Goal: Communication & Community: Answer question/provide support

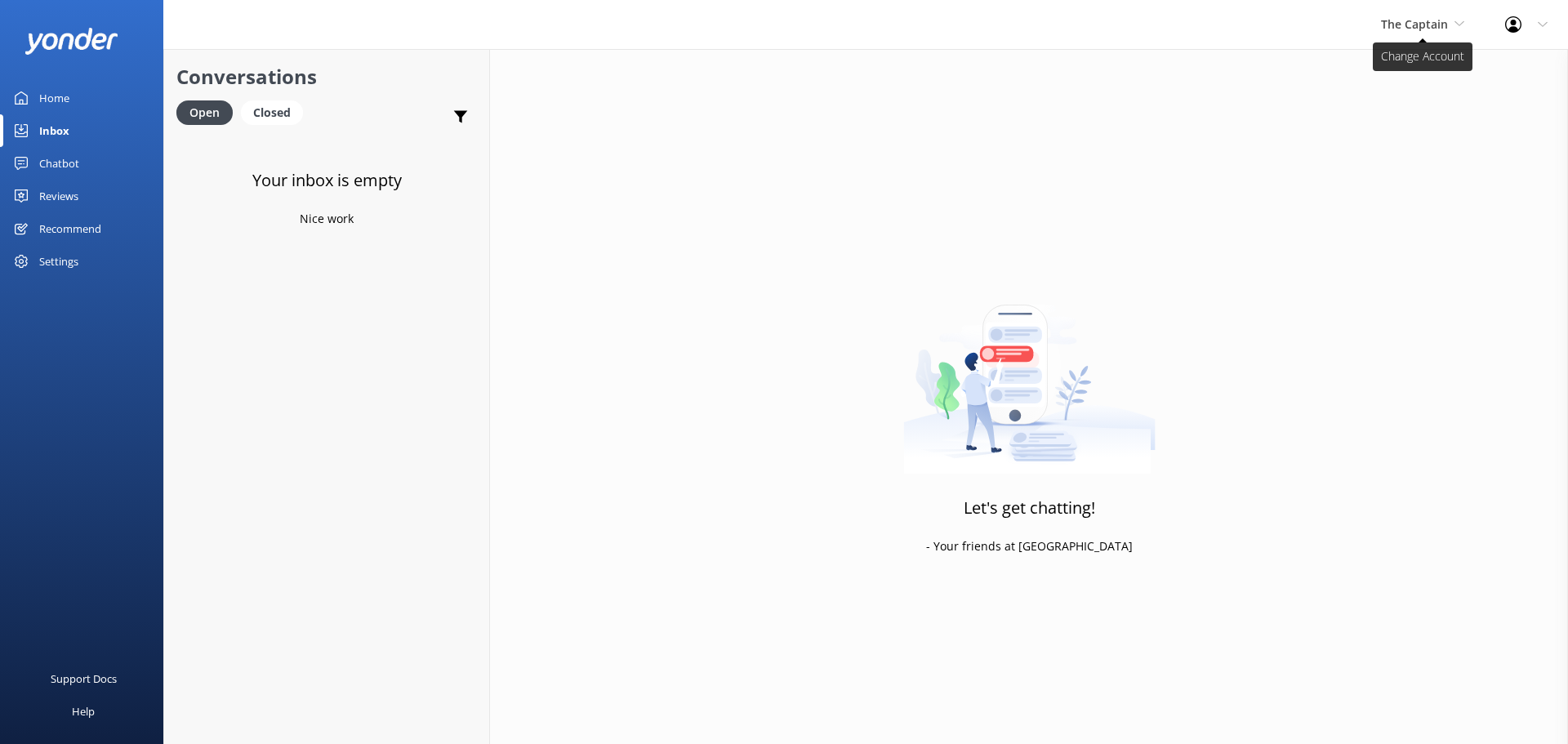
click at [1422, 29] on span "The Captain" at bounding box center [1415, 23] width 67 height 16
click at [1412, 75] on link "De [GEOGRAPHIC_DATA]" at bounding box center [1442, 68] width 164 height 39
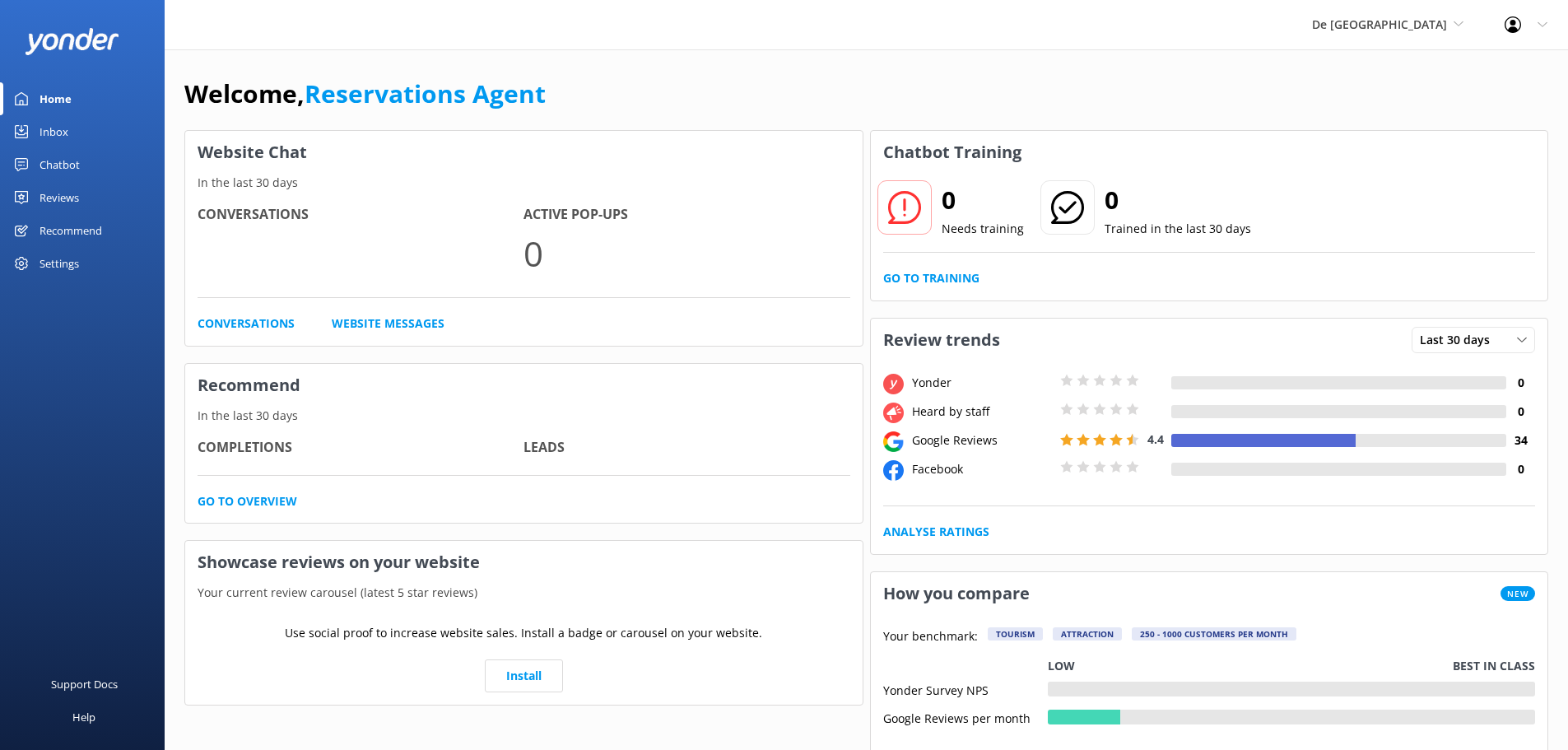
click at [69, 130] on link "Inbox" at bounding box center [82, 131] width 165 height 33
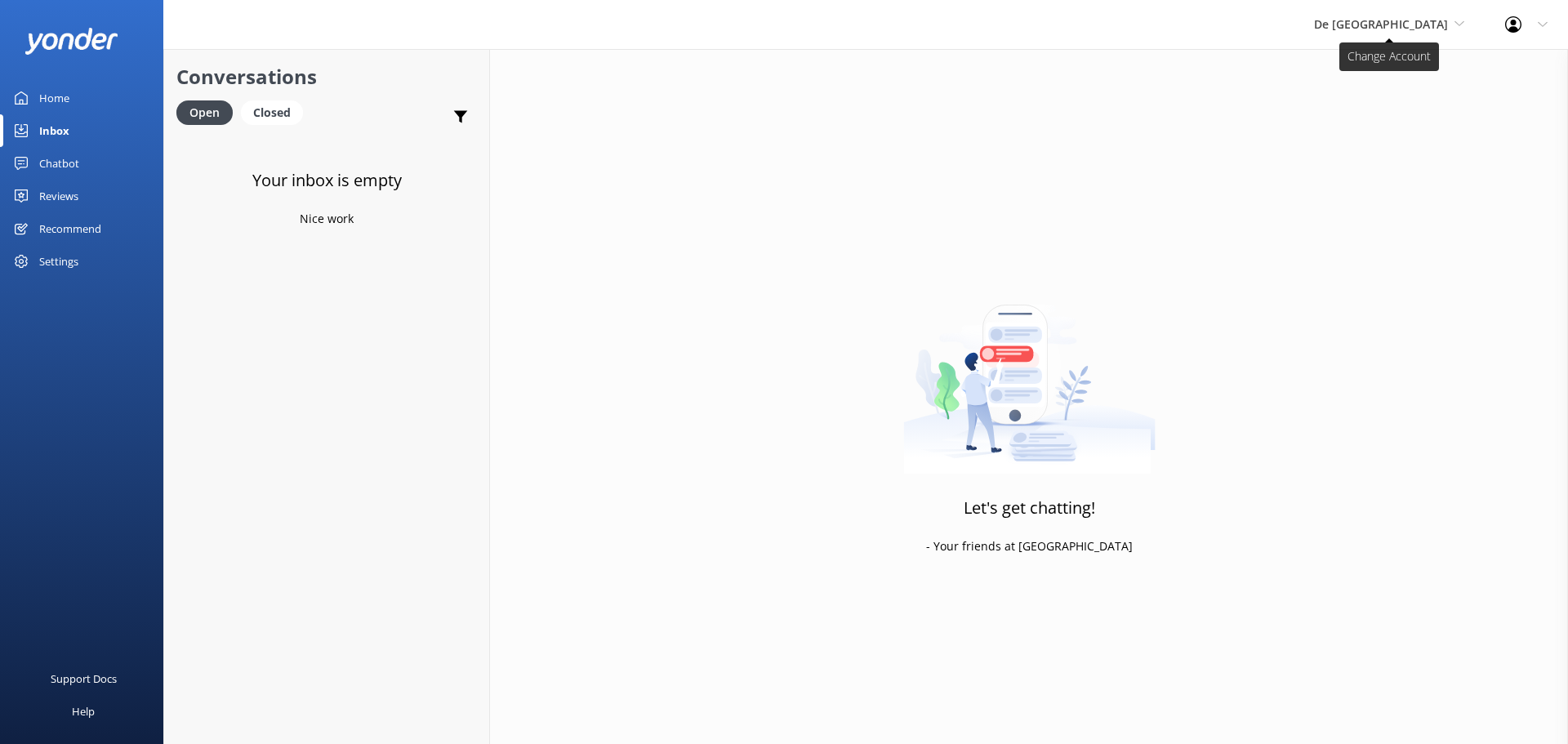
click at [1416, 29] on span "De [GEOGRAPHIC_DATA]" at bounding box center [1381, 23] width 134 height 16
click at [1395, 102] on link "Aruba's Activities Expert" at bounding box center [1375, 108] width 164 height 39
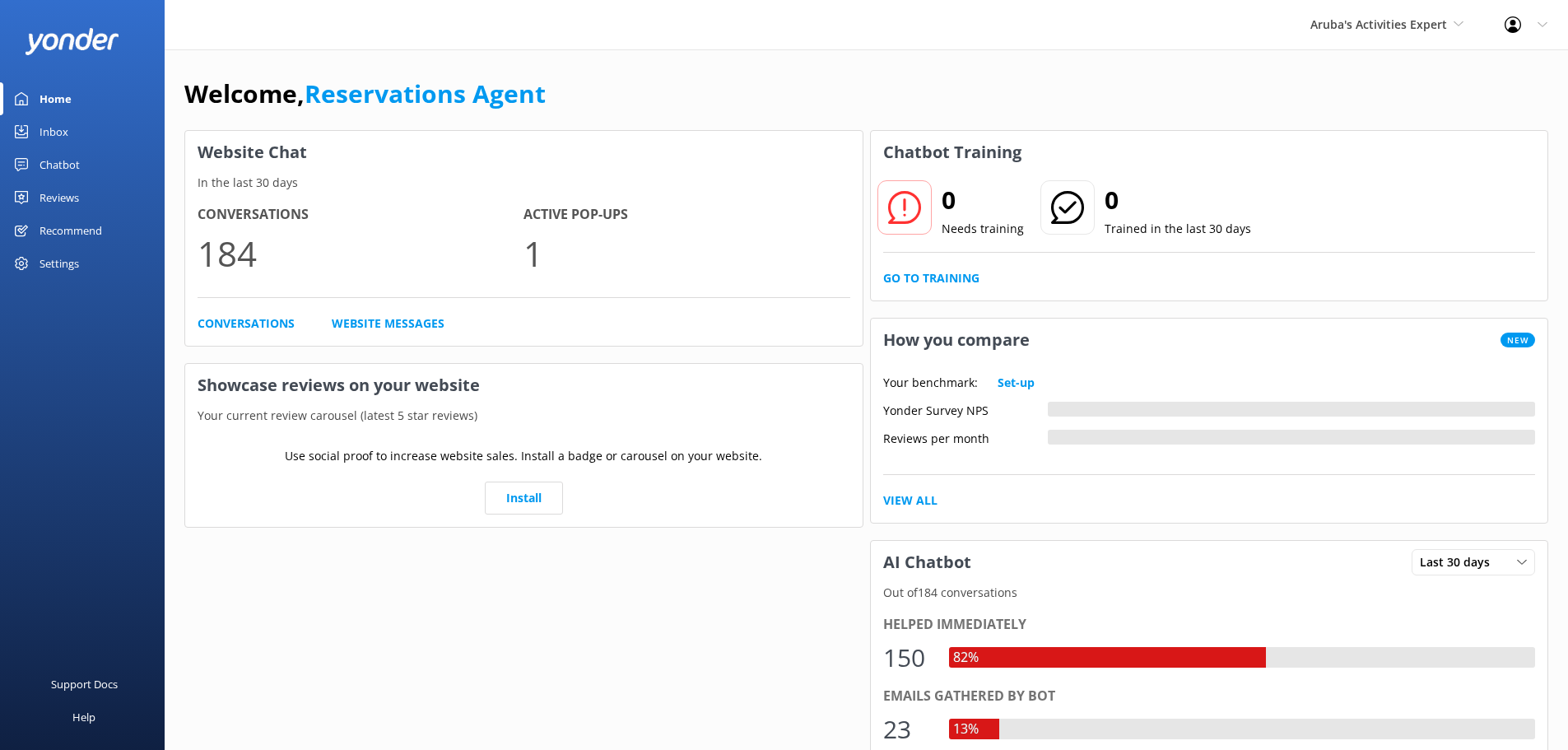
click at [62, 140] on div "Inbox" at bounding box center [54, 131] width 29 height 33
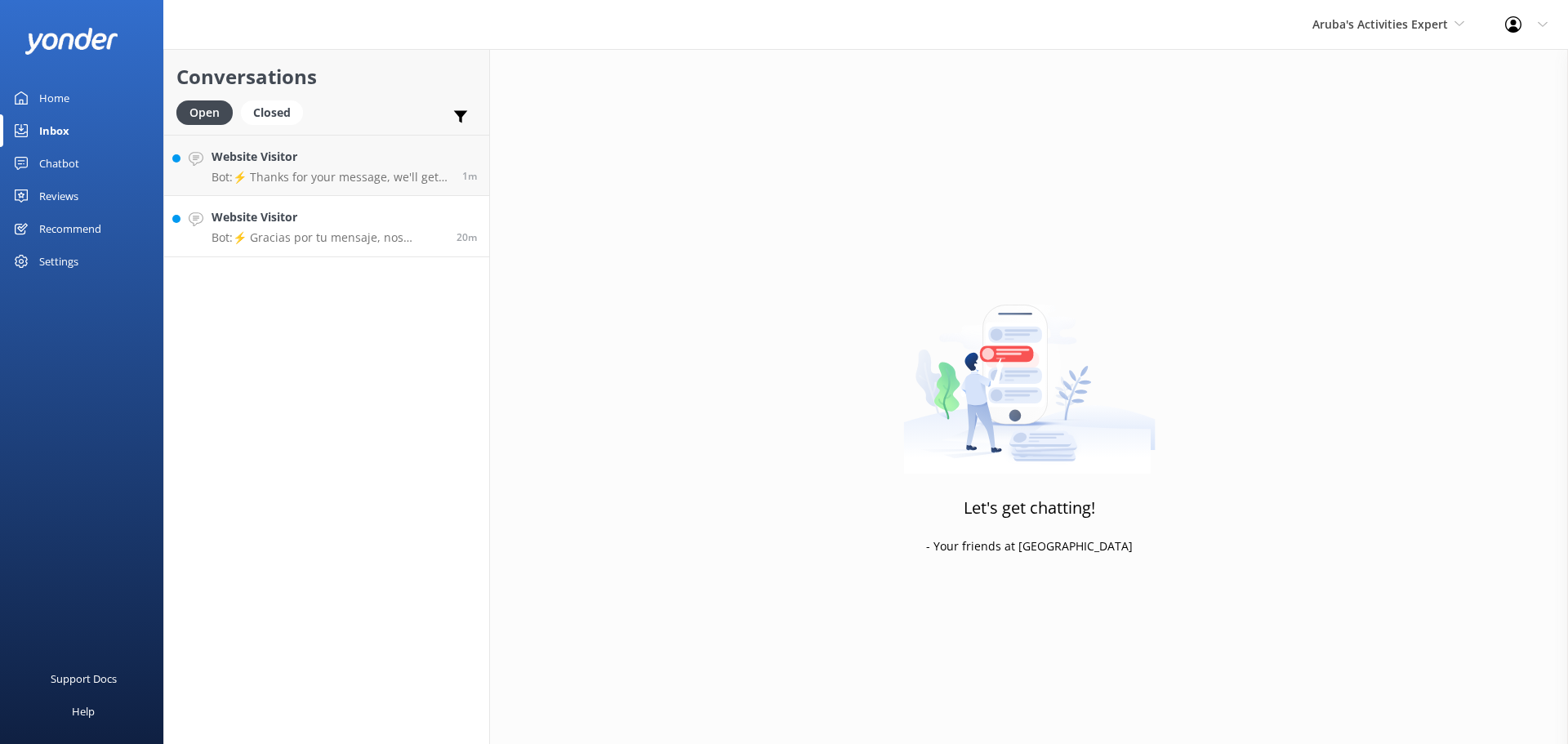
click at [369, 233] on p "Bot: ⚡ Gracias por tu mensaje, nos pondremos en contacto contigo lo antes posib…" at bounding box center [327, 238] width 233 height 15
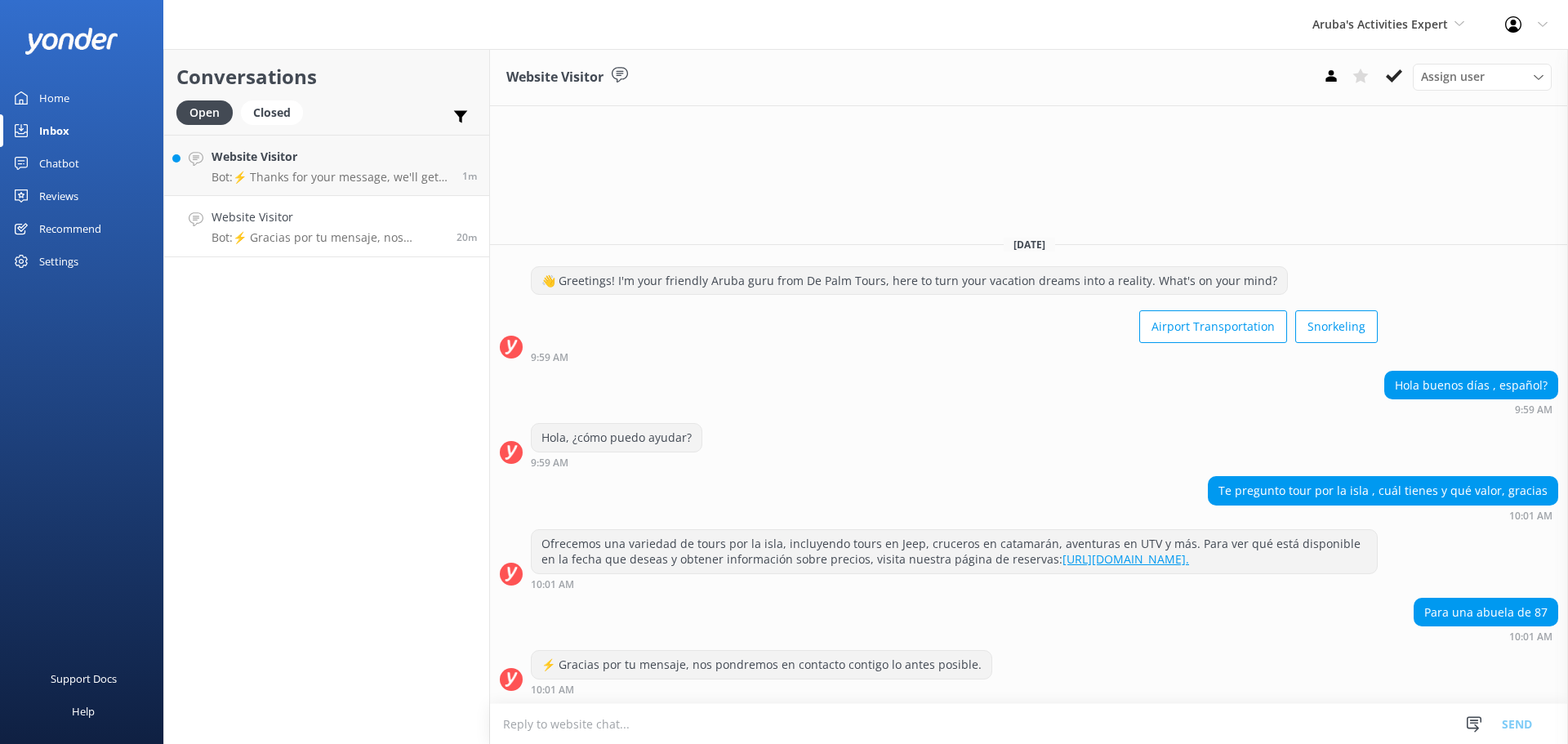
click at [1096, 555] on link "[URL][DOMAIN_NAME]." at bounding box center [1125, 559] width 126 height 16
click at [318, 234] on p "Bot: ⚡ Gracias por tu mensaje, nos pondremos en contacto contigo lo antes posib…" at bounding box center [327, 238] width 233 height 15
drag, startPoint x: 1189, startPoint y: 555, endPoint x: 1016, endPoint y: 561, distance: 173.1
click at [1016, 561] on div "Ofrecemos una variedad de tours por la isla, incluyendo tours en Jeep, cruceros…" at bounding box center [954, 552] width 846 height 43
copy link "[URL][DOMAIN_NAME]."
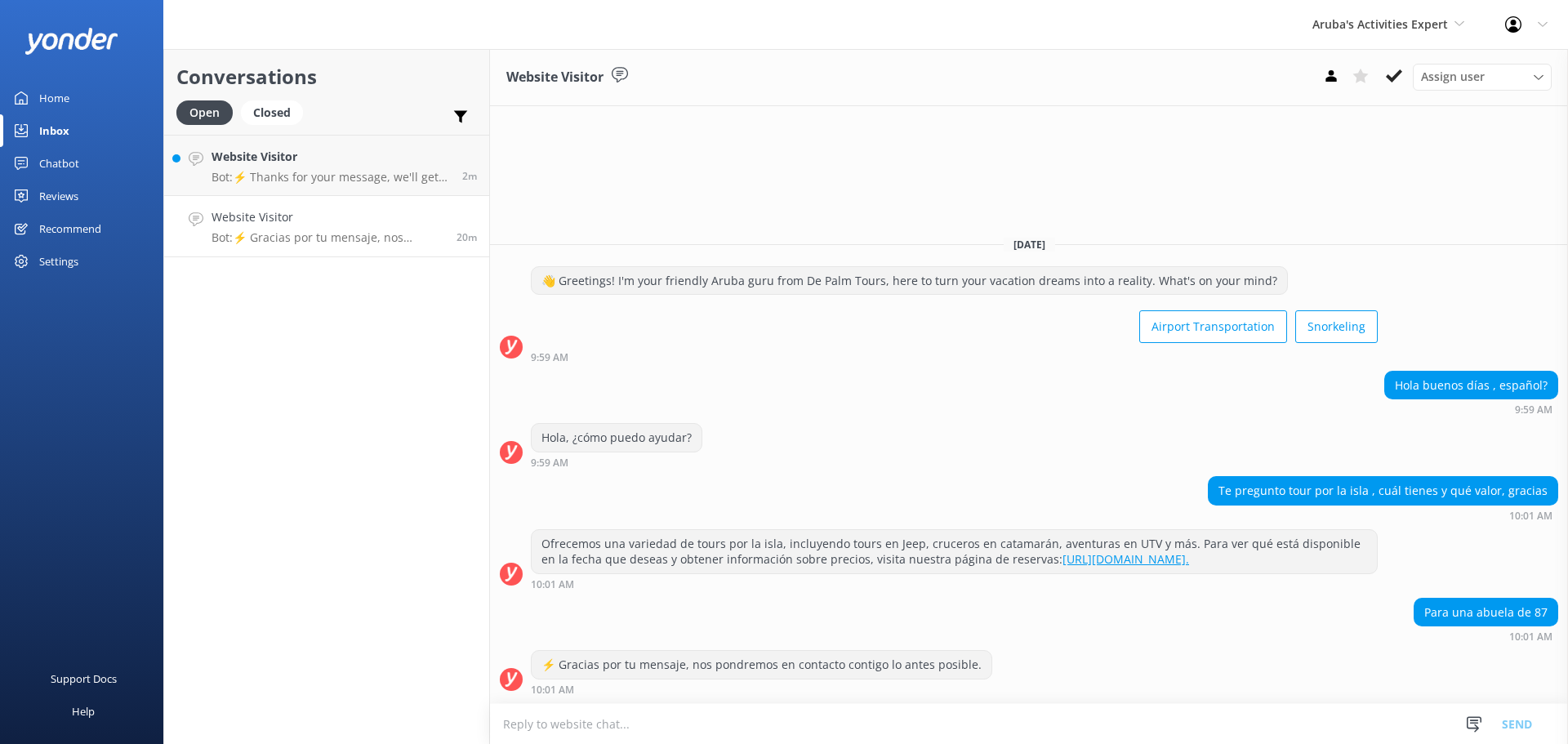
click at [688, 717] on textarea at bounding box center [1029, 723] width 1078 height 40
paste textarea "[URL][DOMAIN_NAME]."
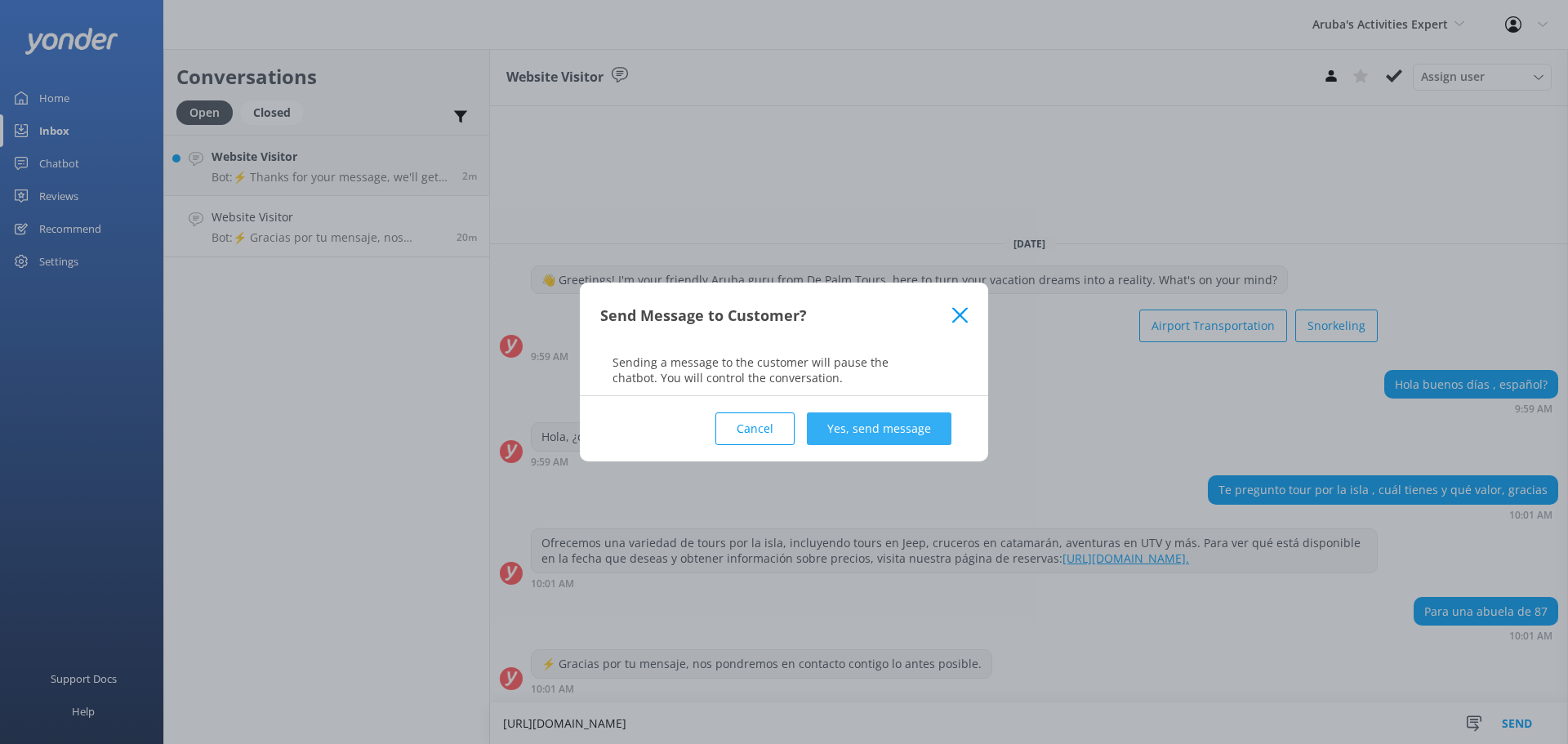
type textarea "[URL][DOMAIN_NAME]"
click at [904, 430] on button "Yes, send message" at bounding box center [878, 429] width 145 height 33
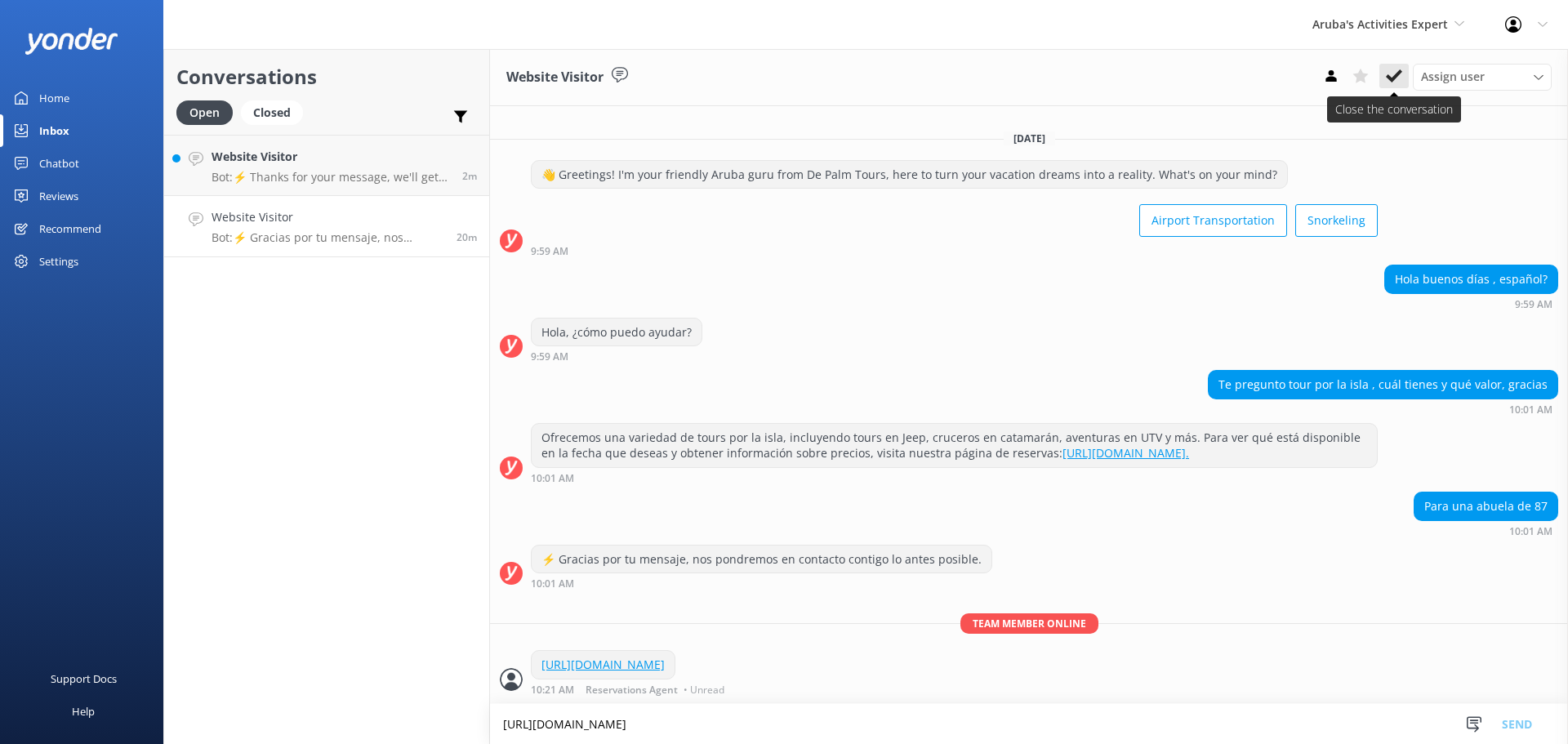
click at [1400, 74] on use at bounding box center [1393, 76] width 16 height 13
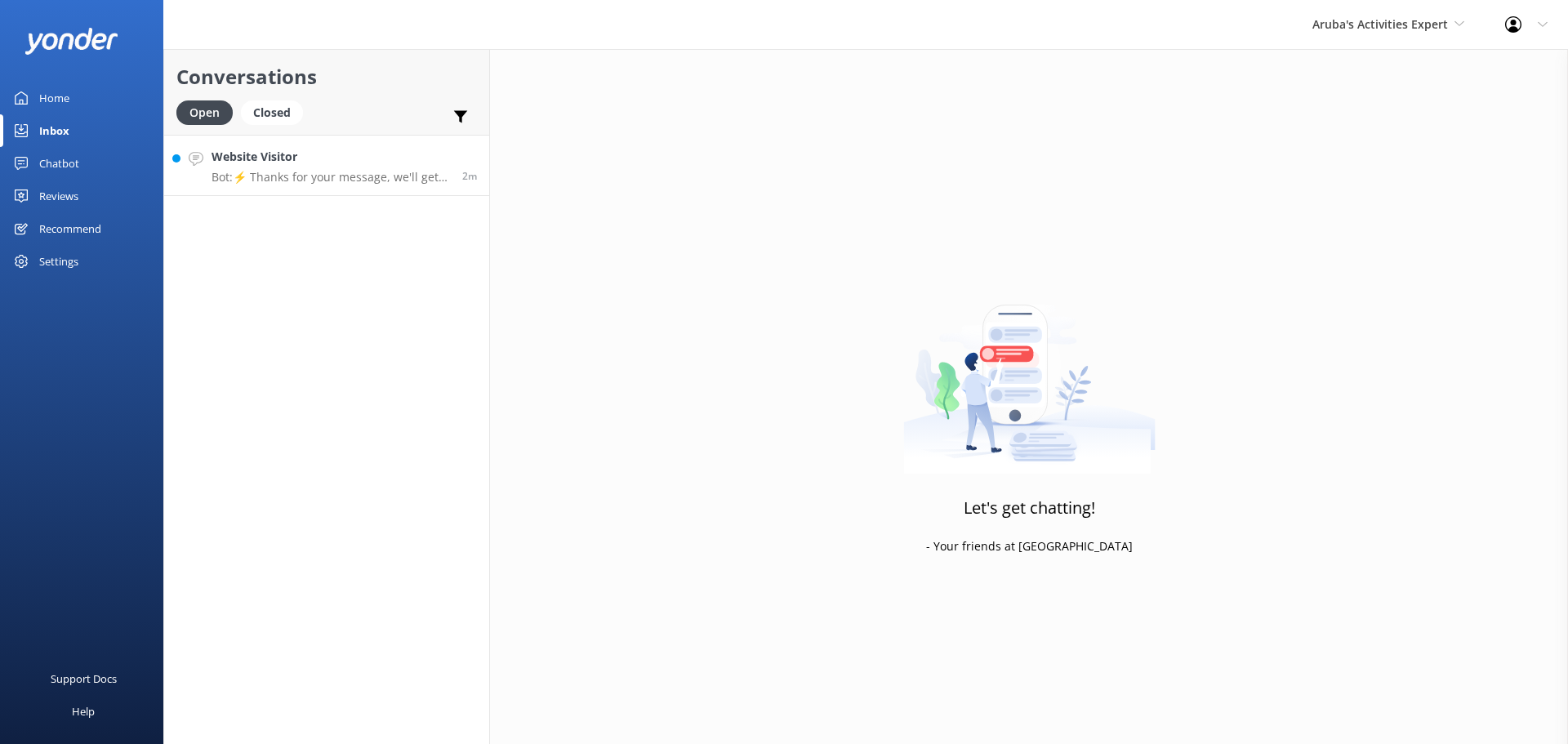
click at [327, 176] on p "Bot: ⚡ Thanks for your message, we'll get back to you as soon as we can." at bounding box center [330, 178] width 239 height 15
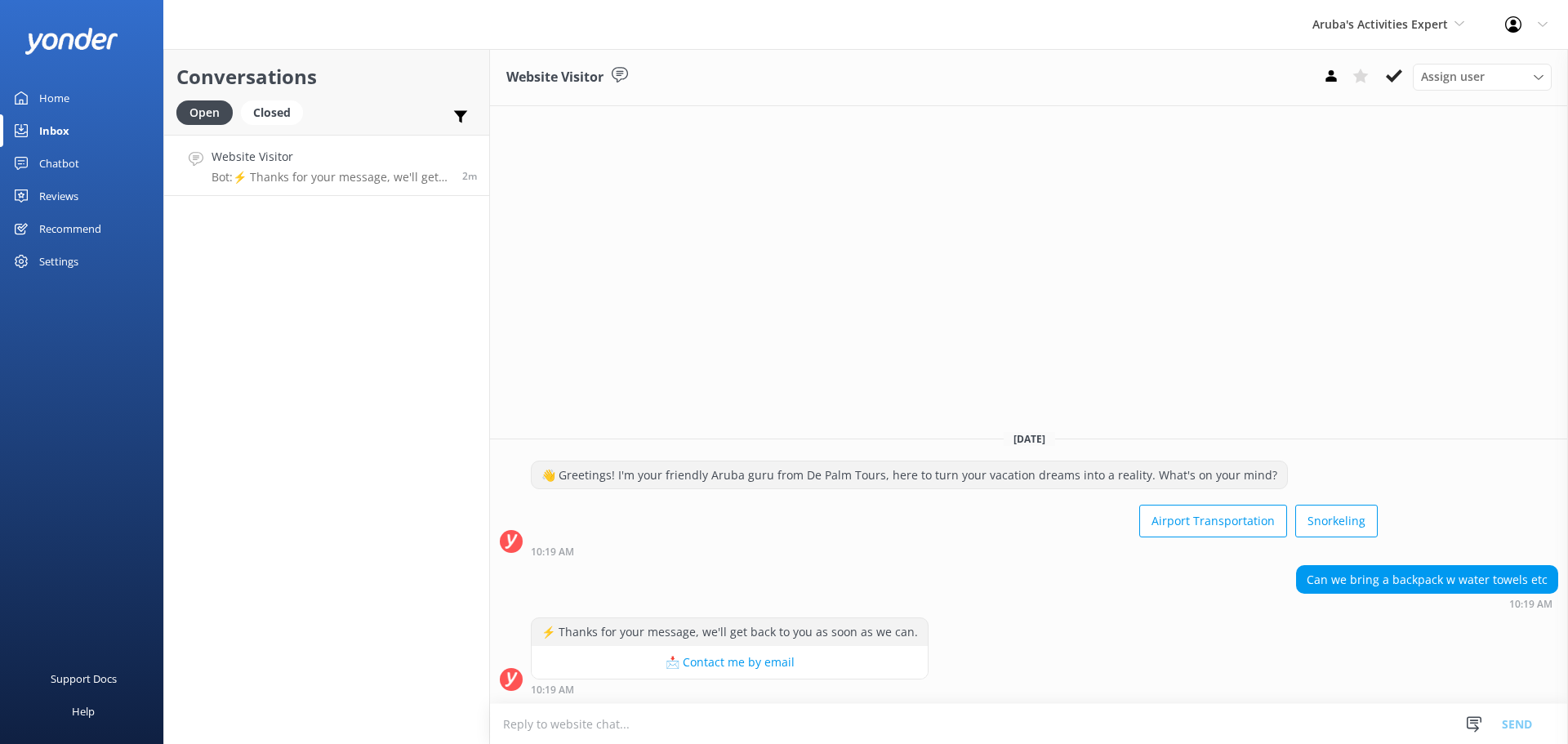
click at [703, 730] on textarea at bounding box center [1029, 723] width 1078 height 40
type textarea "Yes you can"
click at [1514, 723] on button "Send" at bounding box center [1517, 724] width 61 height 41
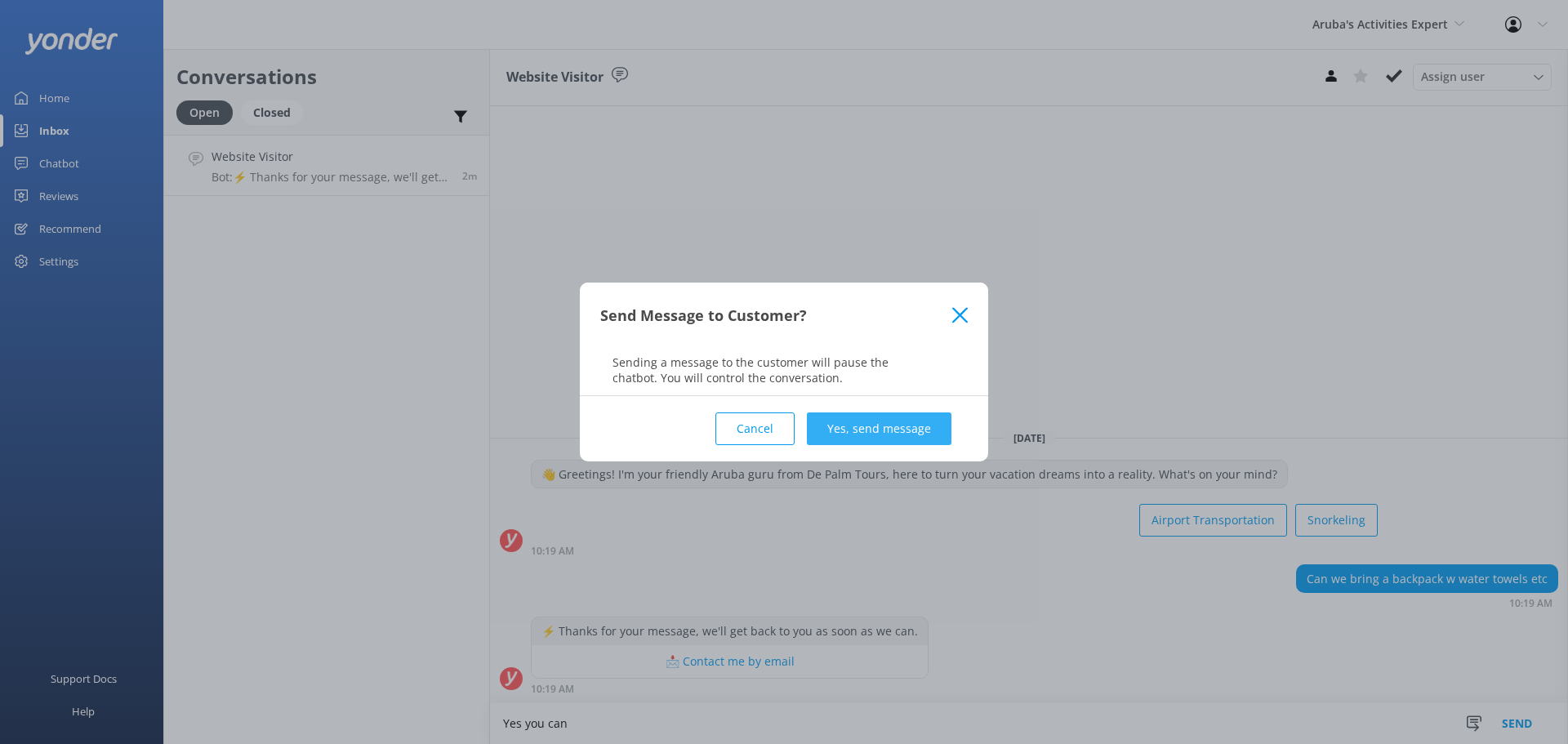
click at [852, 424] on button "Yes, send message" at bounding box center [878, 429] width 145 height 33
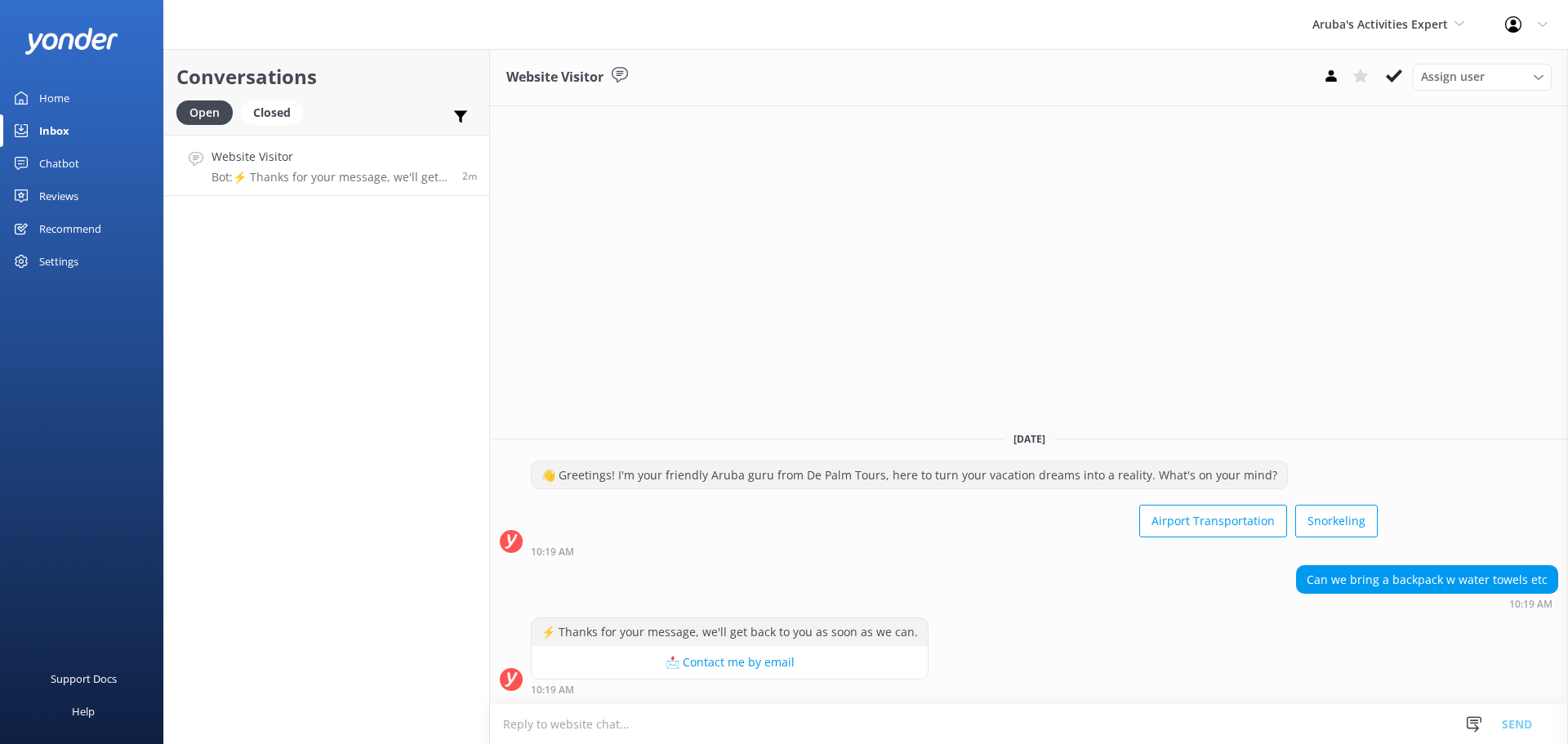
click at [1388, 76] on use at bounding box center [1393, 76] width 16 height 13
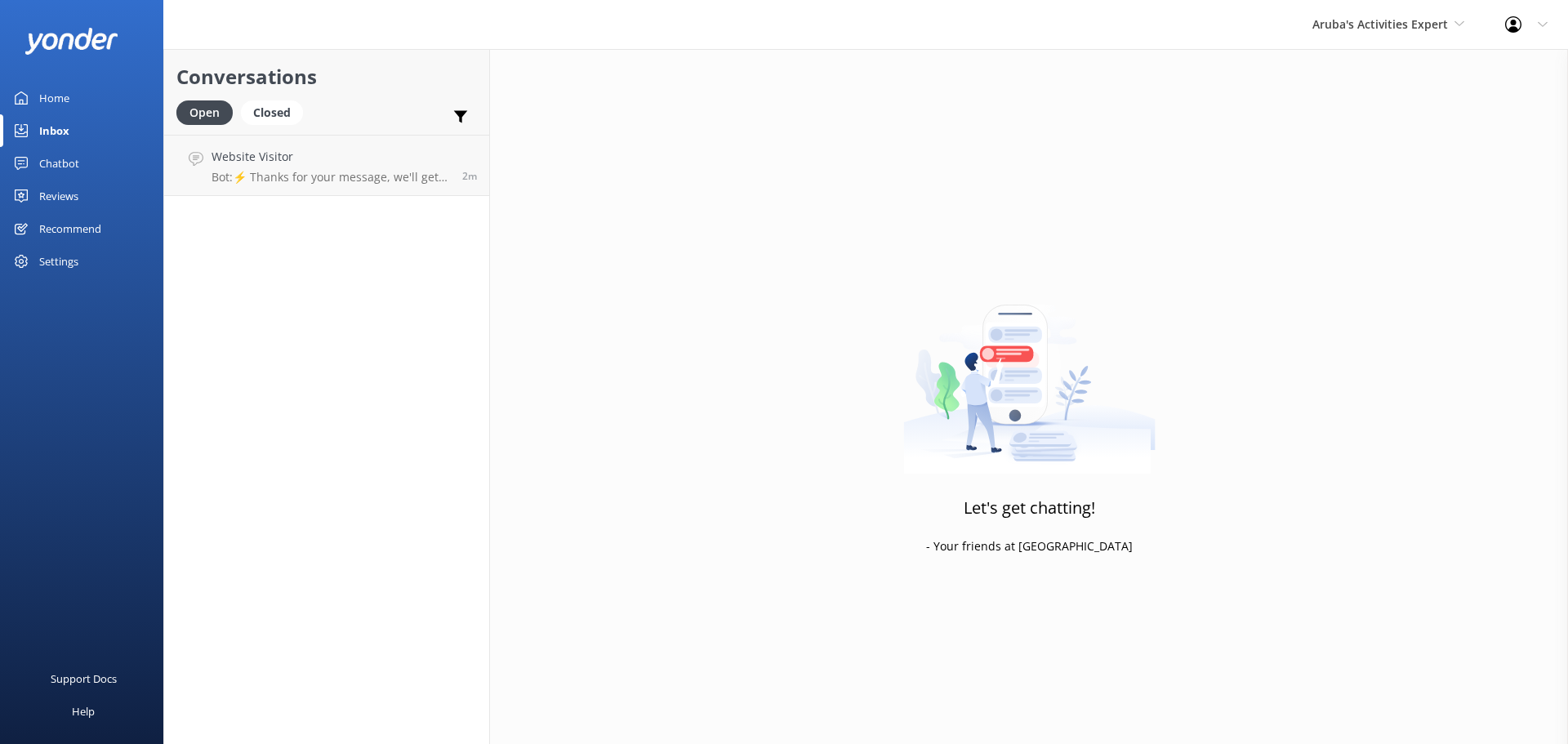
click at [1392, 10] on div "Aruba's Activities Expert De Palm Island Aruba's Activities Expert The Captain" at bounding box center [1388, 24] width 193 height 49
click at [1371, 66] on link "De [GEOGRAPHIC_DATA]" at bounding box center [1373, 68] width 164 height 39
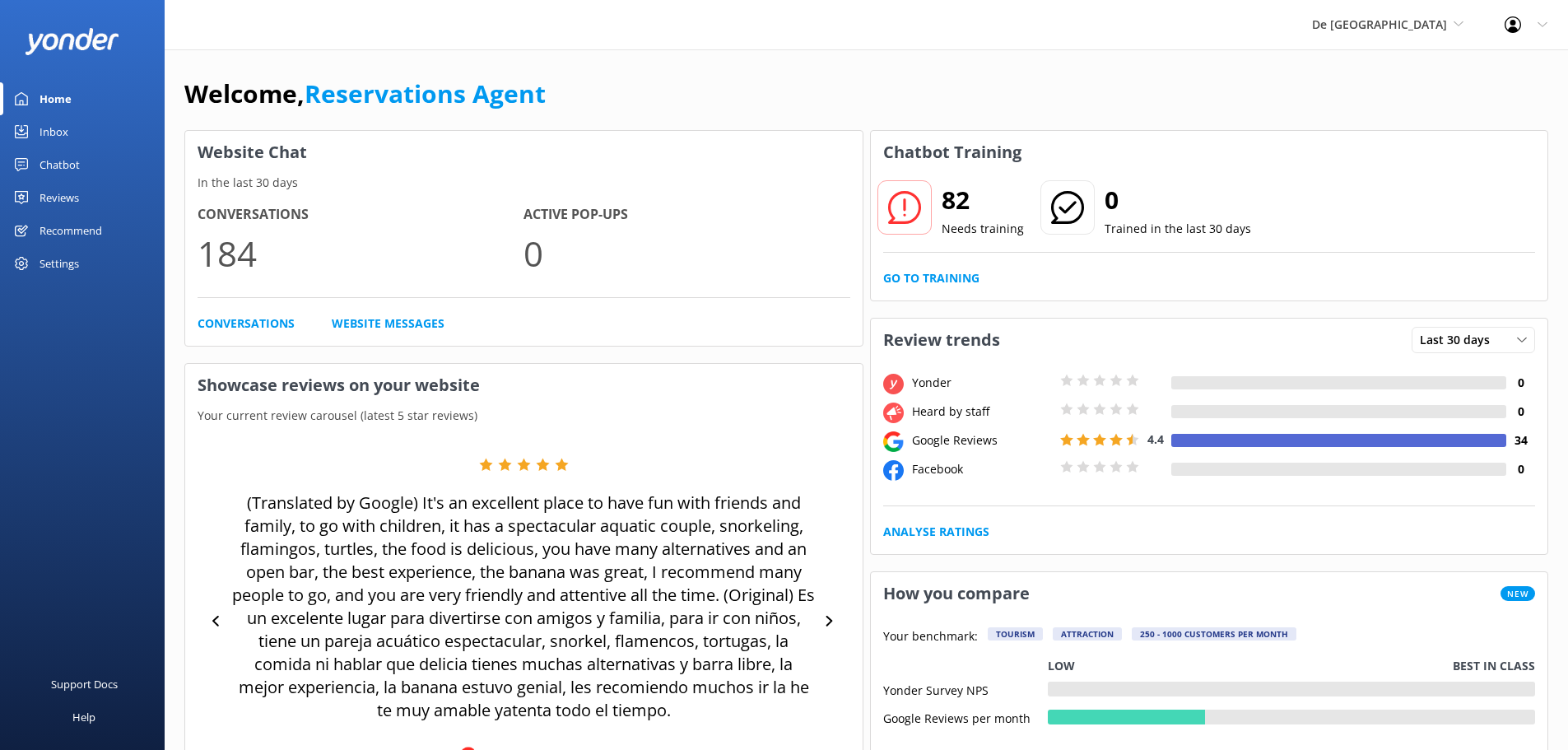
click at [59, 143] on div "Inbox" at bounding box center [54, 131] width 29 height 33
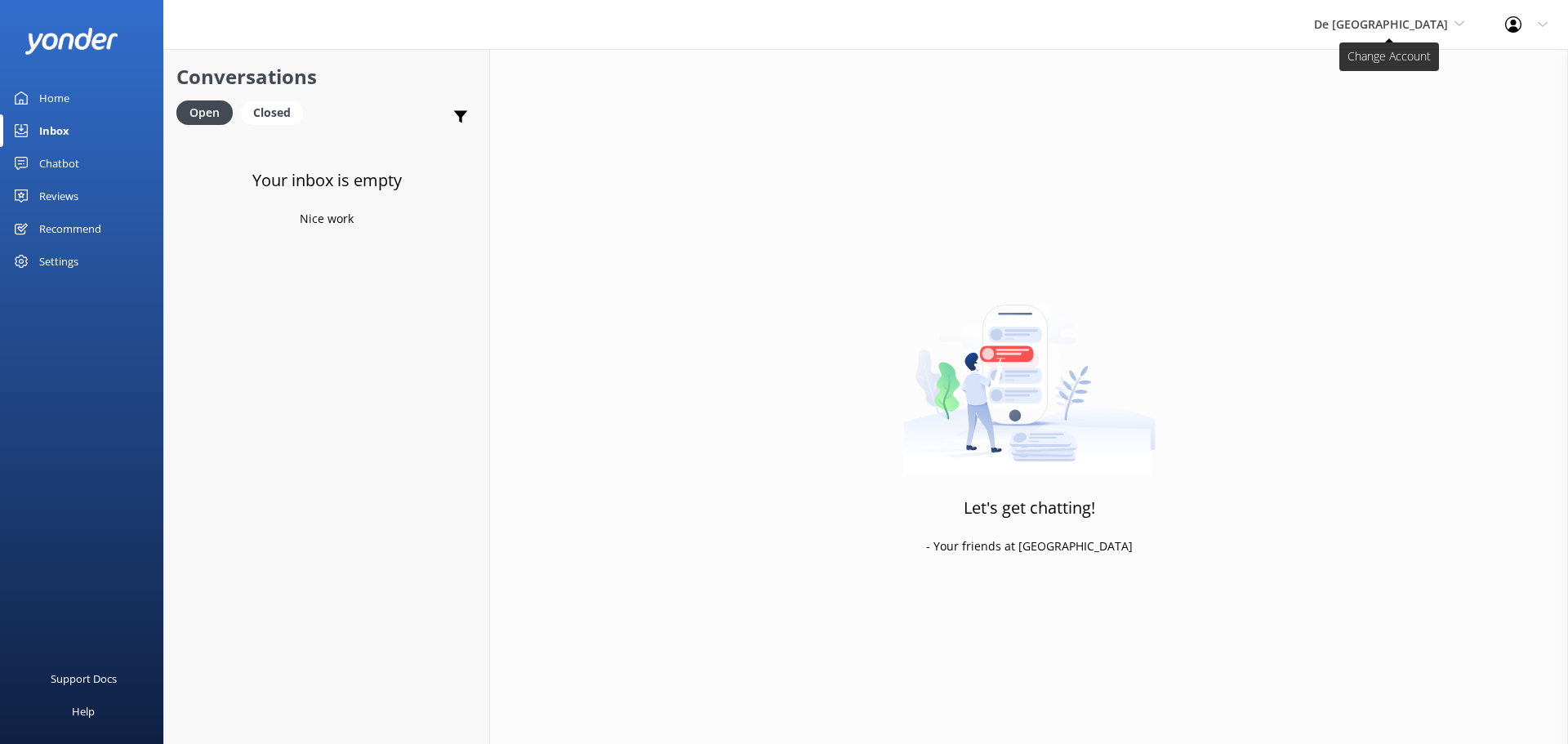
click at [1411, 22] on span "De [GEOGRAPHIC_DATA]" at bounding box center [1381, 23] width 134 height 16
click at [1386, 153] on link "The Captain" at bounding box center [1375, 147] width 164 height 39
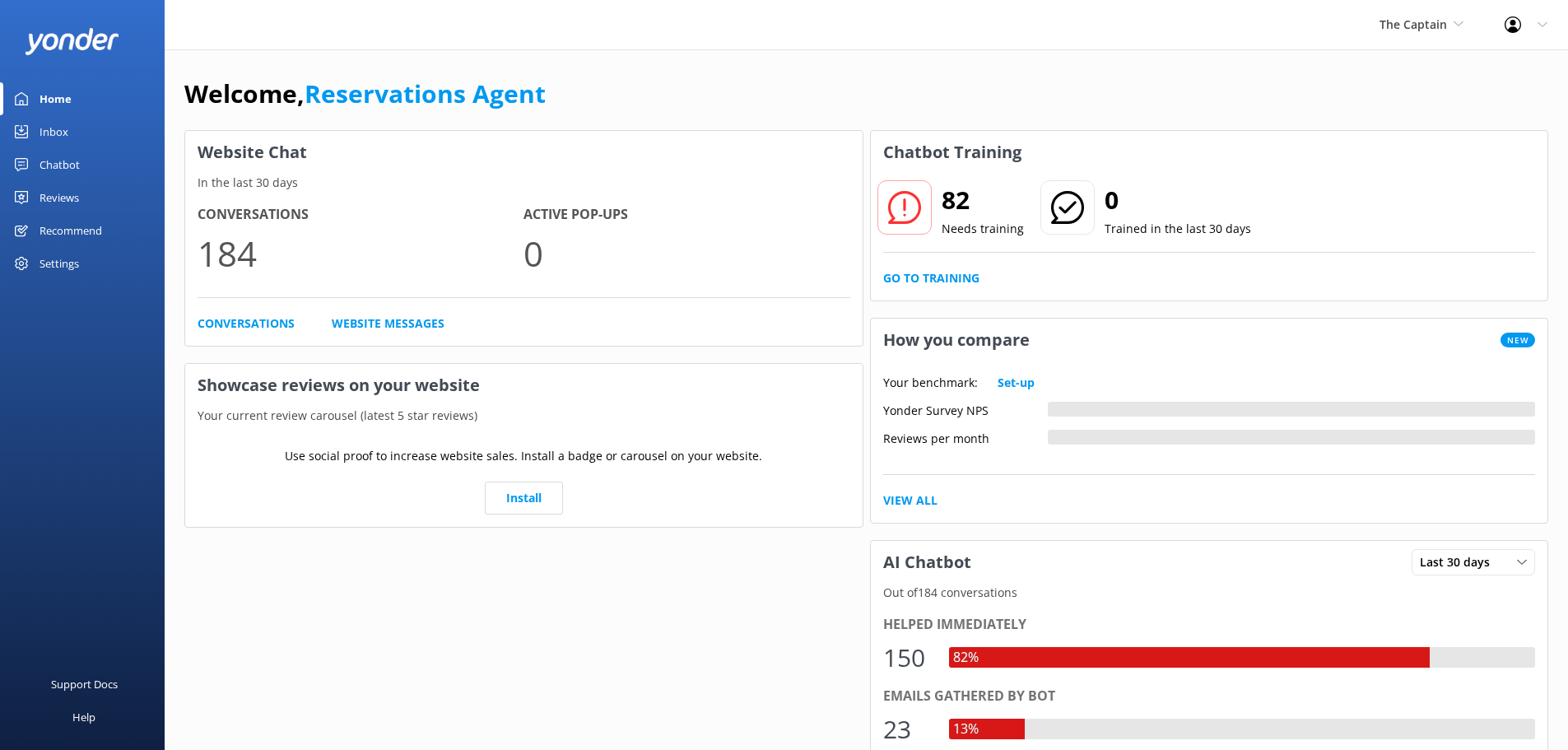
click at [68, 124] on div "Inbox" at bounding box center [54, 131] width 29 height 33
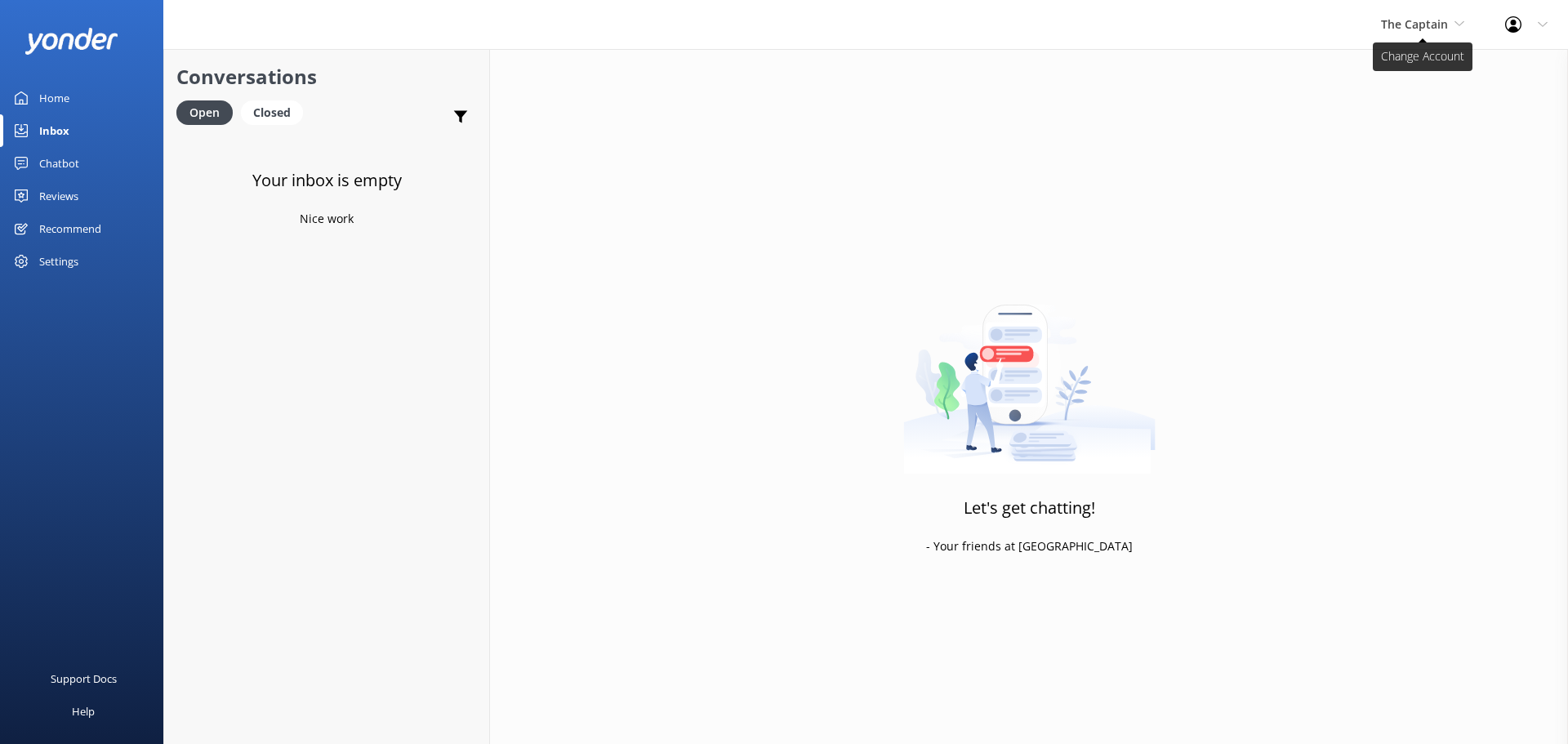
click at [1414, 27] on span "The Captain" at bounding box center [1415, 23] width 67 height 16
click at [1420, 94] on link "Aruba's Activities Expert" at bounding box center [1442, 108] width 164 height 39
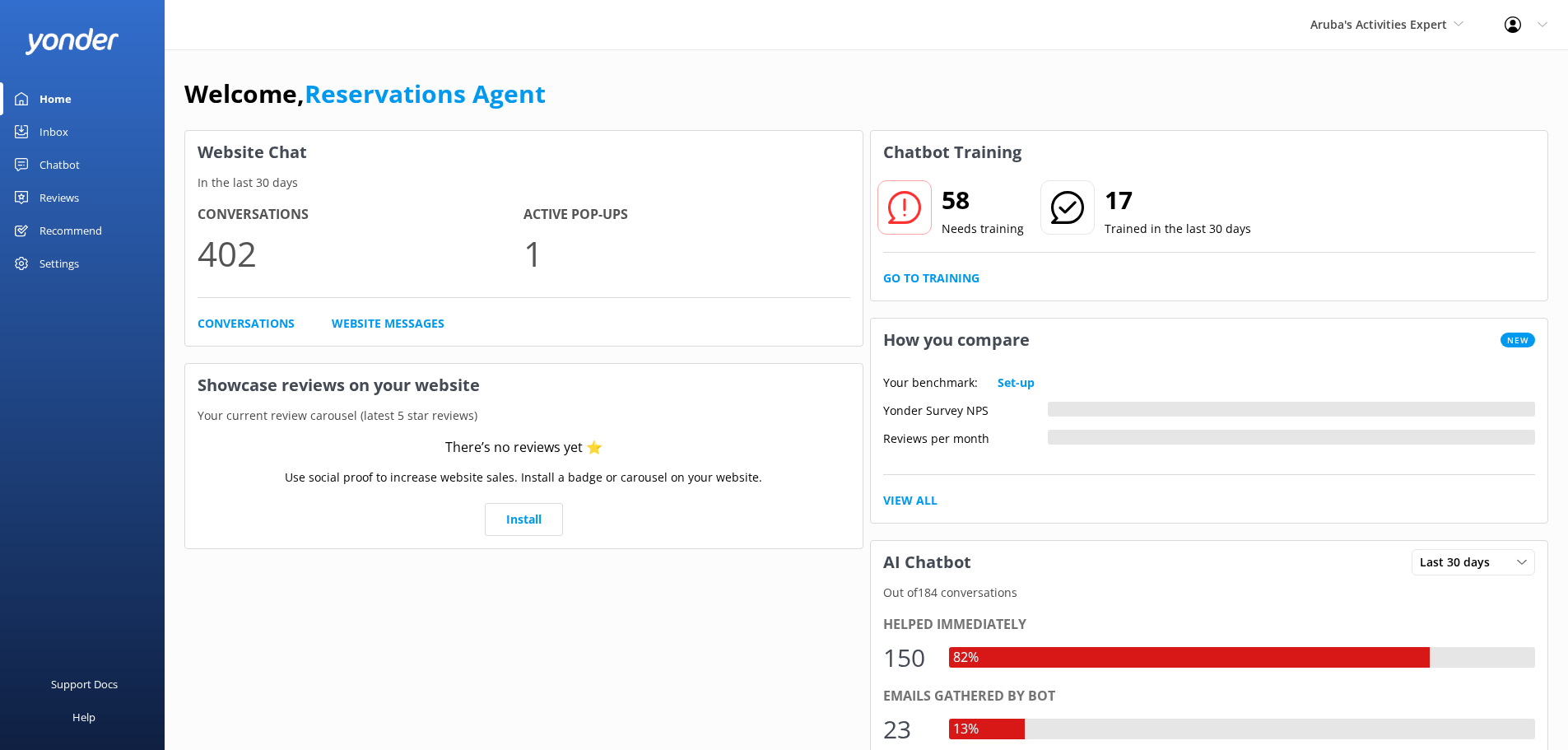
click at [61, 128] on div "Inbox" at bounding box center [54, 131] width 29 height 33
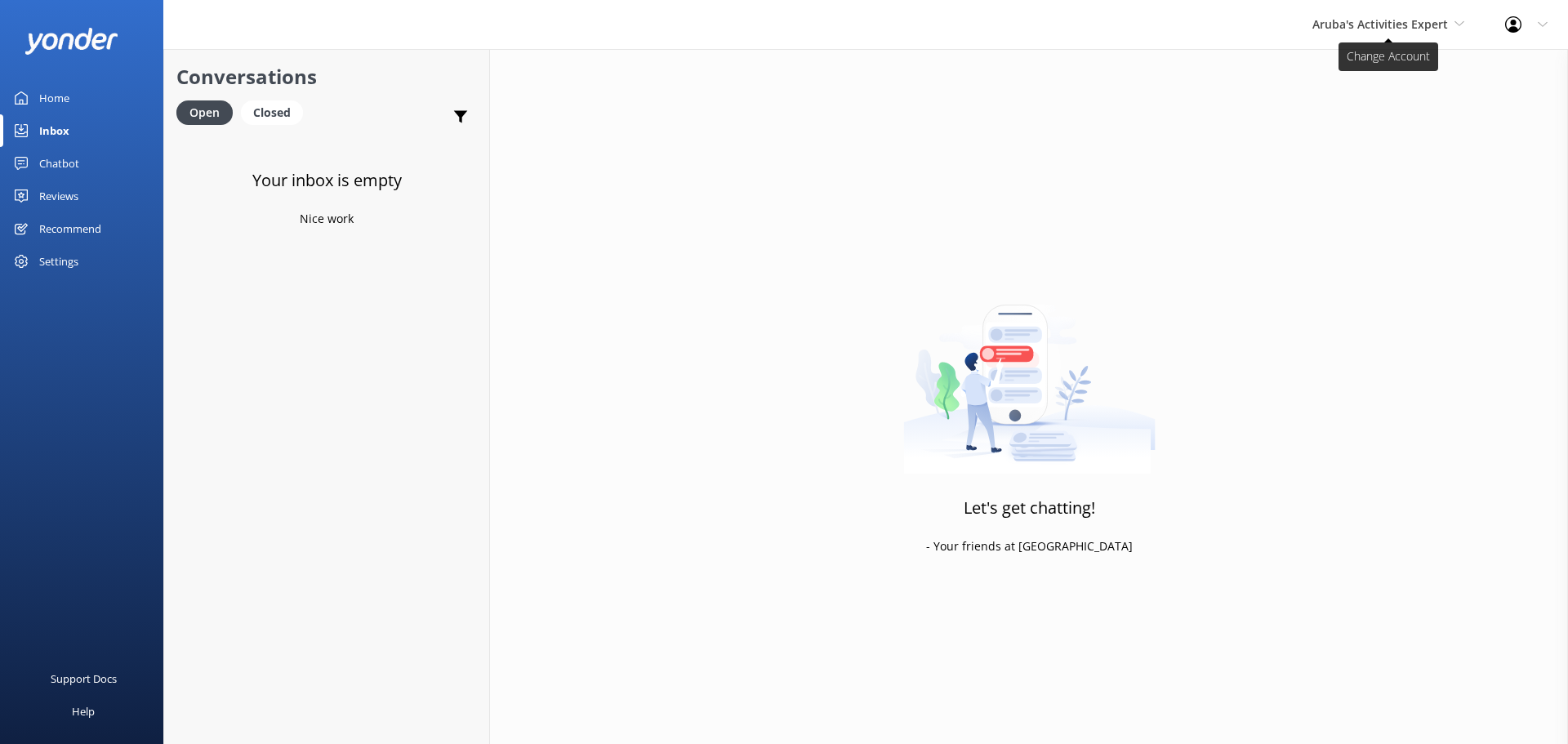
click at [1376, 22] on span "Aruba's Activities Expert" at bounding box center [1380, 23] width 136 height 16
click at [1372, 53] on link "De [GEOGRAPHIC_DATA]" at bounding box center [1373, 68] width 164 height 39
